Goal: Task Accomplishment & Management: Manage account settings

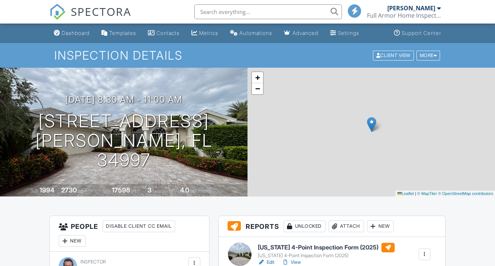
scroll to position [100, 0]
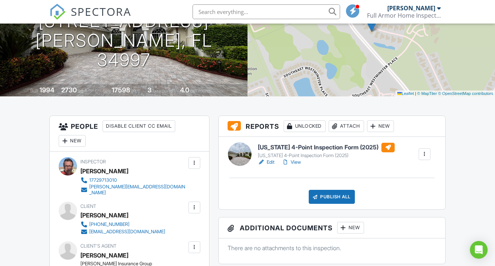
click at [296, 161] on link "View" at bounding box center [291, 162] width 19 height 7
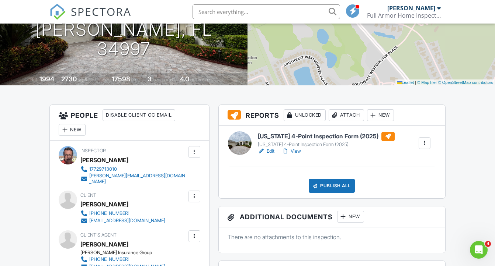
scroll to position [109, 0]
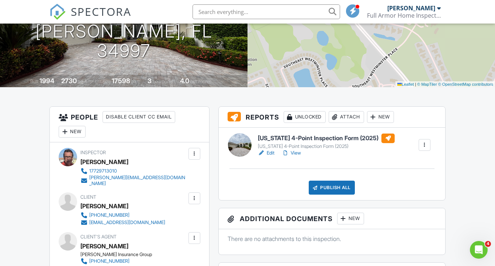
click at [273, 149] on div "[US_STATE] 4-Point Inspection Form (2025)" at bounding box center [326, 147] width 137 height 6
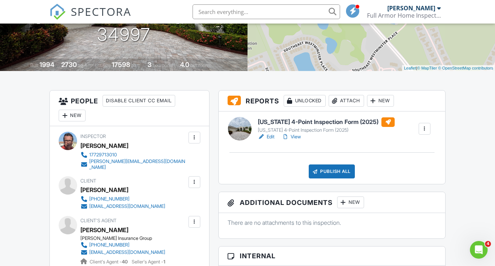
scroll to position [126, 0]
click at [301, 138] on link "View" at bounding box center [291, 136] width 19 height 7
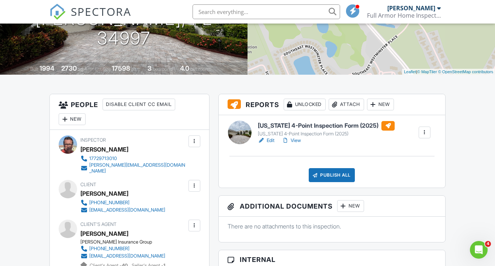
scroll to position [128, 0]
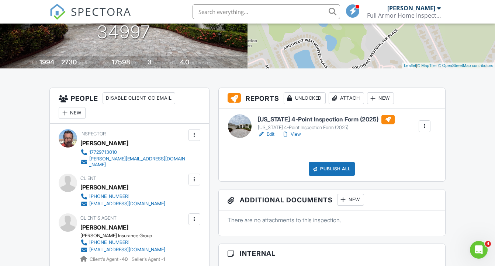
click at [273, 137] on link "Edit" at bounding box center [266, 134] width 17 height 7
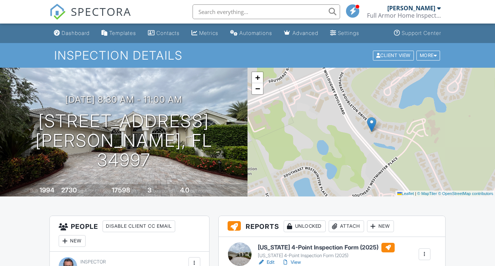
scroll to position [94, 0]
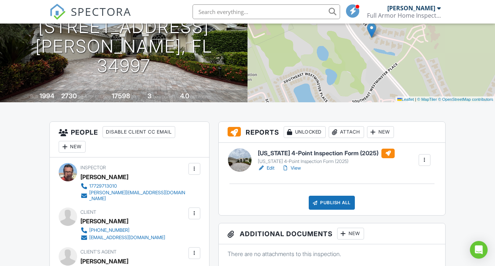
click at [299, 168] on link "View" at bounding box center [291, 168] width 19 height 7
click at [298, 168] on div at bounding box center [247, 133] width 495 height 266
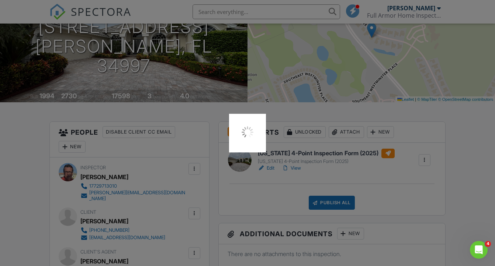
scroll to position [0, 0]
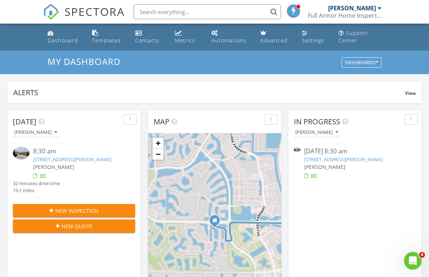
scroll to position [671, 430]
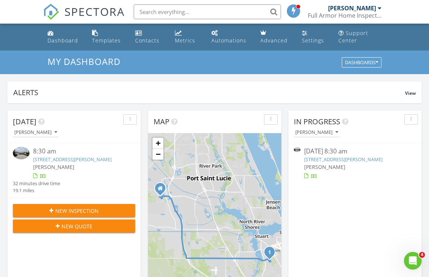
click at [84, 158] on link "[STREET_ADDRESS][PERSON_NAME]" at bounding box center [72, 159] width 78 height 7
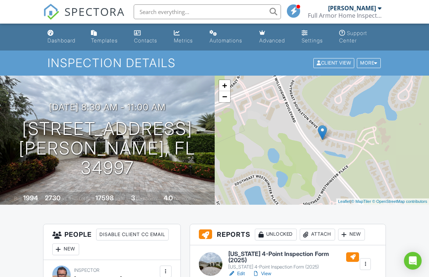
scroll to position [114, 0]
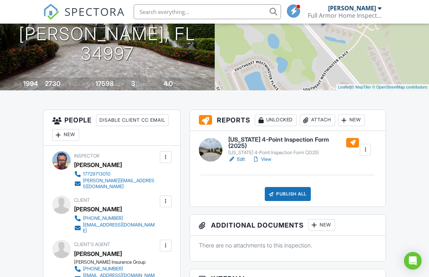
click at [291, 187] on div "Publish All" at bounding box center [288, 194] width 46 height 14
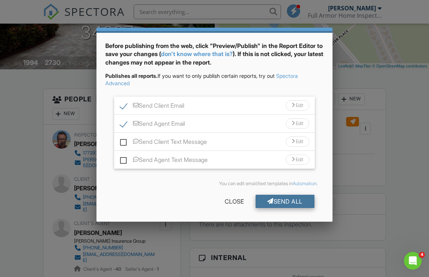
scroll to position [23, 0]
click at [285, 200] on div "Send All" at bounding box center [285, 201] width 59 height 13
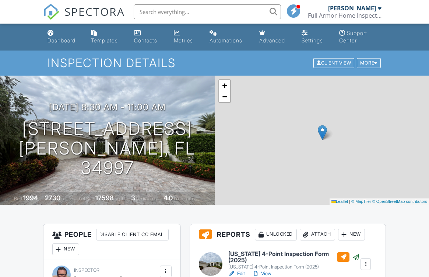
scroll to position [71, 0]
